Goal: Navigation & Orientation: Find specific page/section

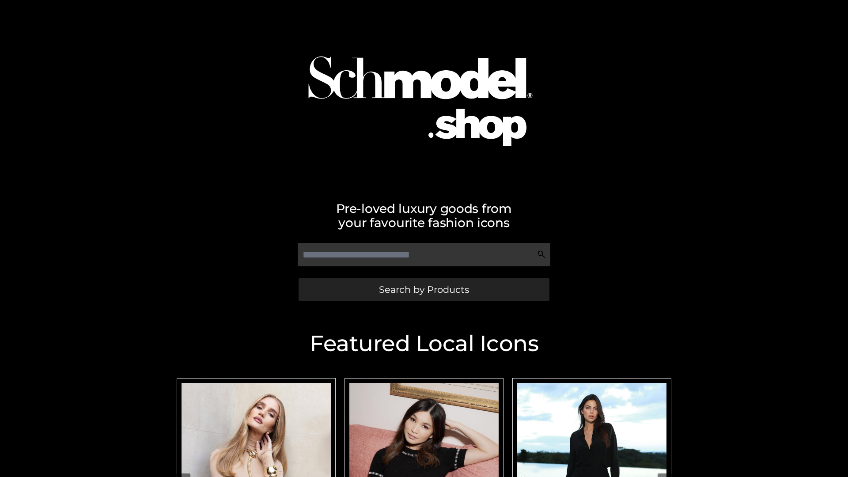
click at [424, 289] on span "Search by Products" at bounding box center [424, 289] width 90 height 9
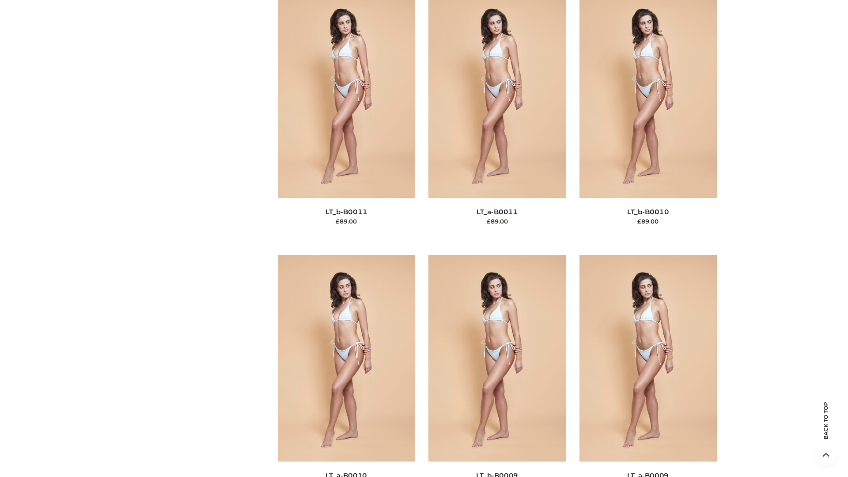
scroll to position [3966, 0]
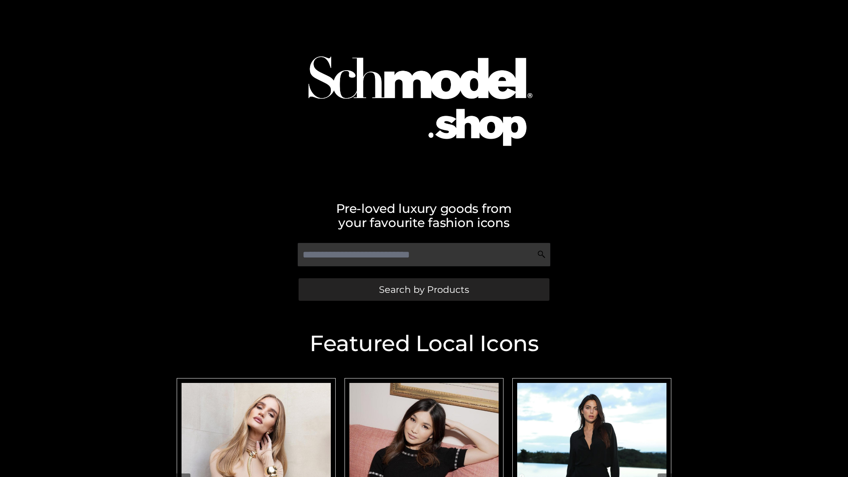
click at [424, 289] on span "Search by Products" at bounding box center [424, 289] width 90 height 9
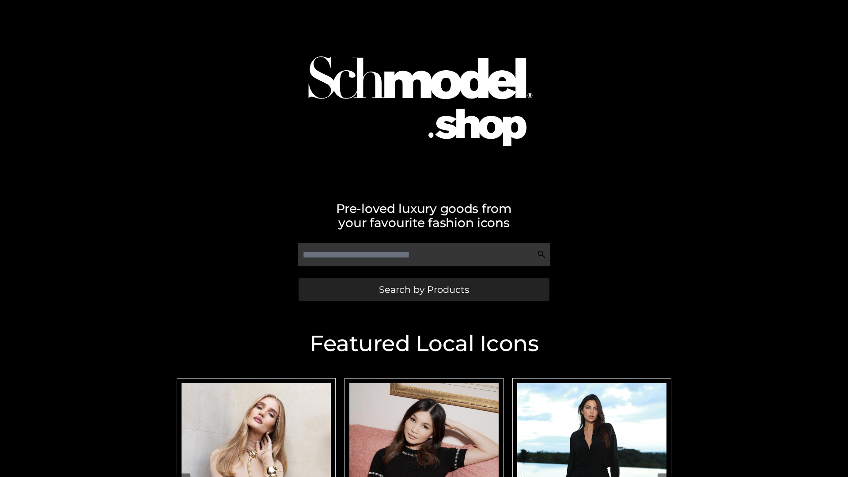
click at [424, 289] on span "Search by Products" at bounding box center [424, 289] width 90 height 9
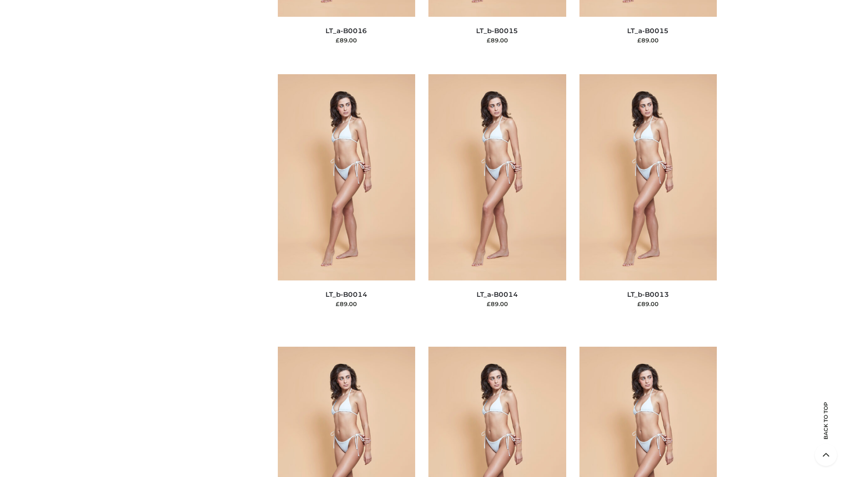
scroll to position [3141, 0]
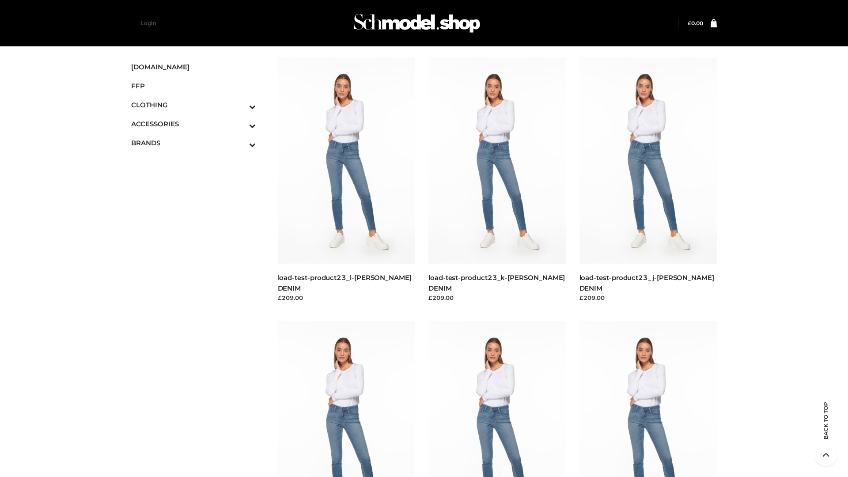
scroll to position [775, 0]
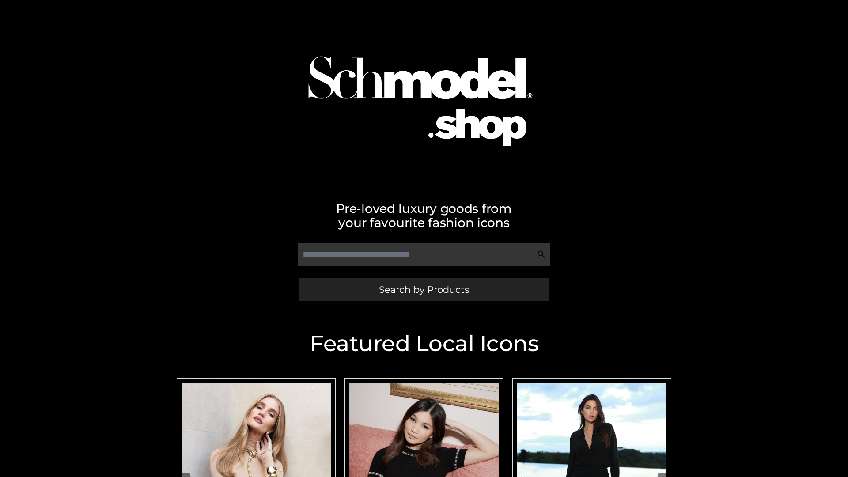
click at [424, 289] on span "Search by Products" at bounding box center [424, 289] width 90 height 9
